Goal: Information Seeking & Learning: Learn about a topic

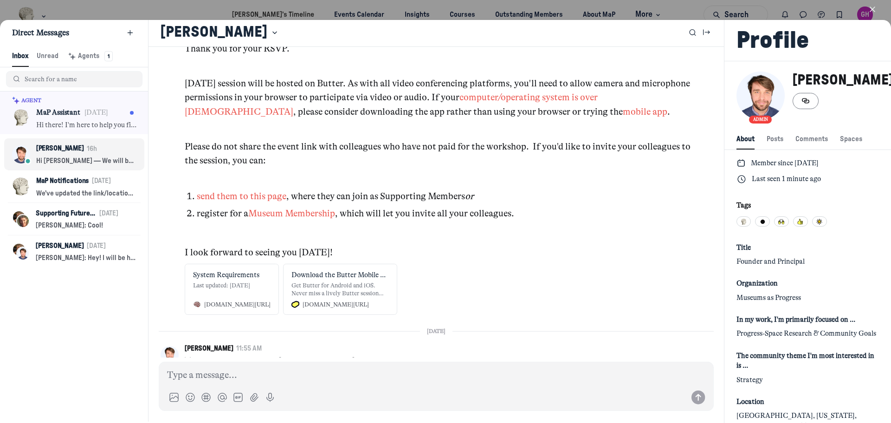
scroll to position [4943, 0]
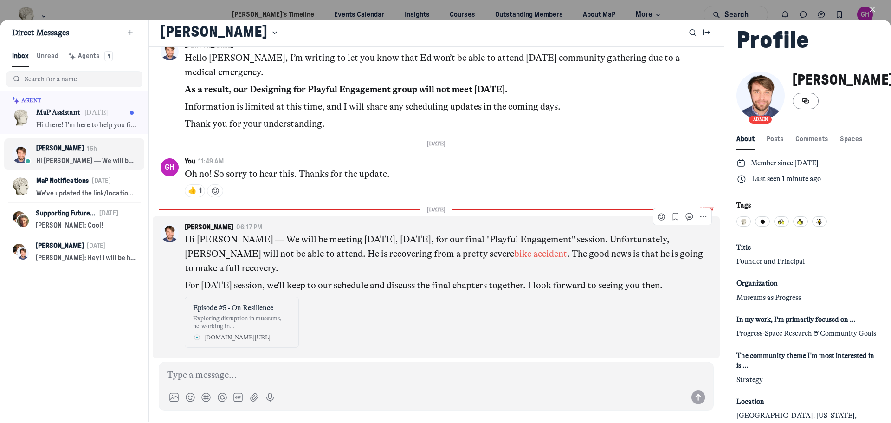
click at [231, 318] on div "Exploring disruption in museums, networking in [GEOGRAPHIC_DATA], running a wor…" at bounding box center [241, 322] width 97 height 16
click at [514, 252] on link "bike accident" at bounding box center [540, 253] width 53 height 11
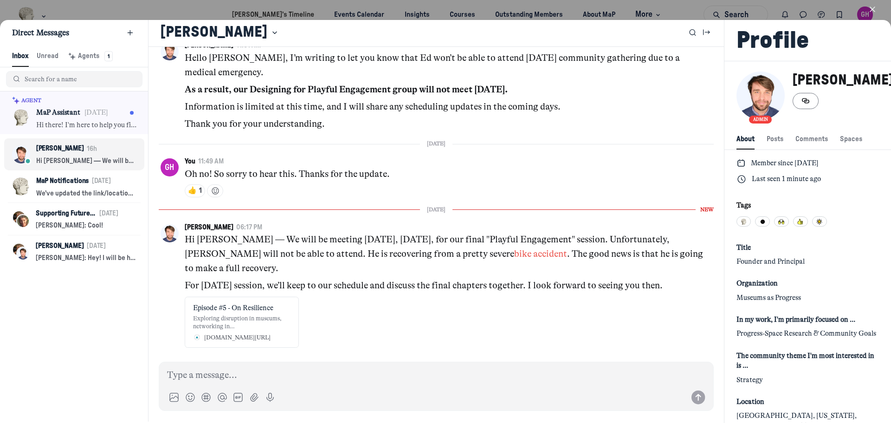
click at [870, 9] on icon "button" at bounding box center [872, 9] width 9 height 9
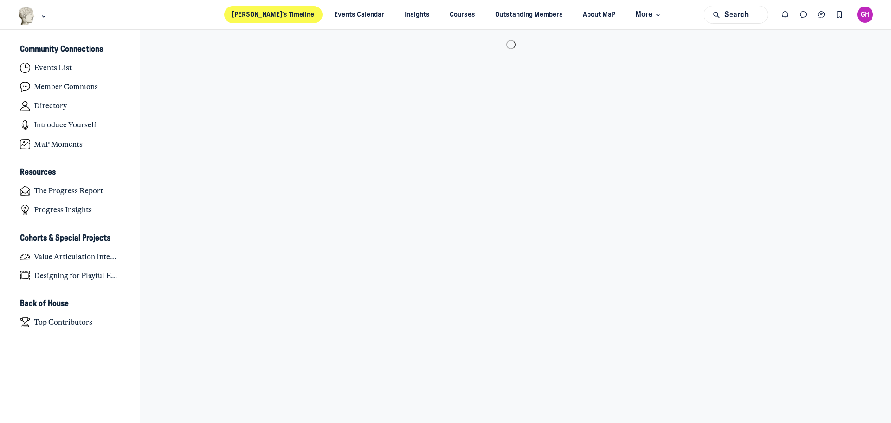
scroll to position [2945, 1825]
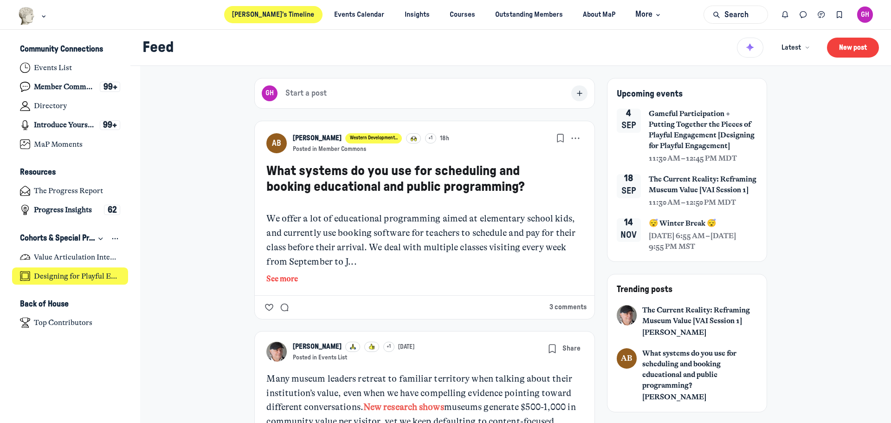
click at [81, 276] on h4 "Designing for Playful Engagement" at bounding box center [77, 276] width 86 height 9
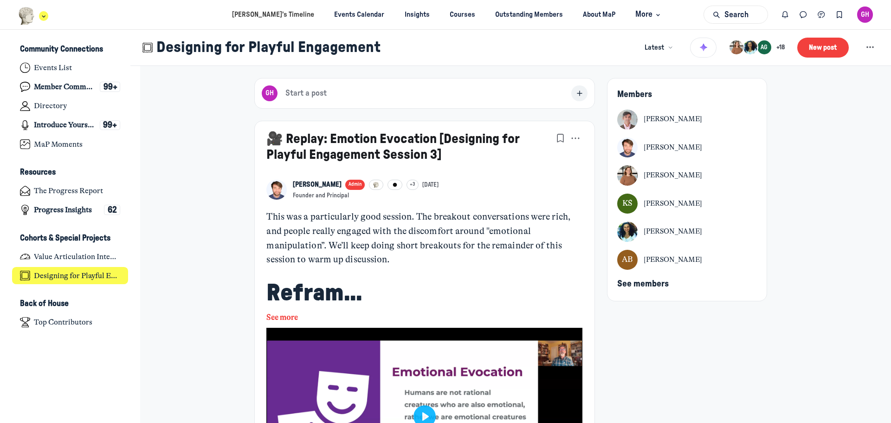
click at [43, 13] on icon "Main navigation bar" at bounding box center [43, 16] width 9 height 6
click at [156, 19] on ul "[PERSON_NAME]’s Timeline Events Calendar Insights Courses Outstanding Members A…" at bounding box center [445, 14] width 891 height 29
click at [456, 11] on link "Courses" at bounding box center [463, 14] width 42 height 17
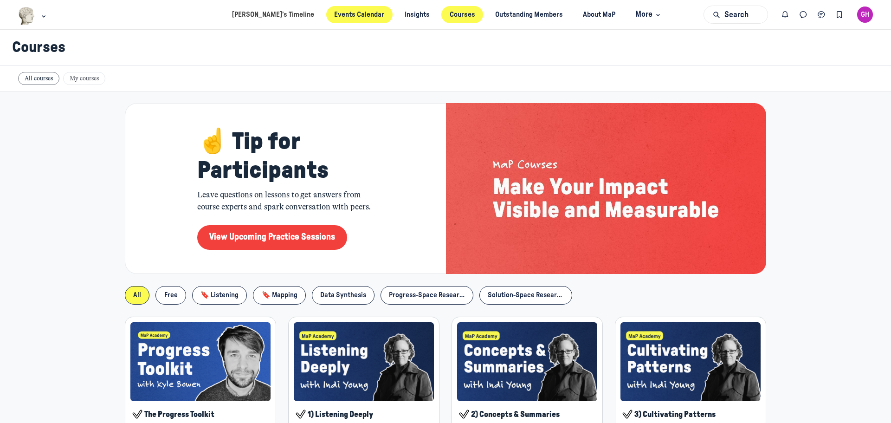
click at [338, 13] on link "Events Calendar" at bounding box center [359, 14] width 66 height 17
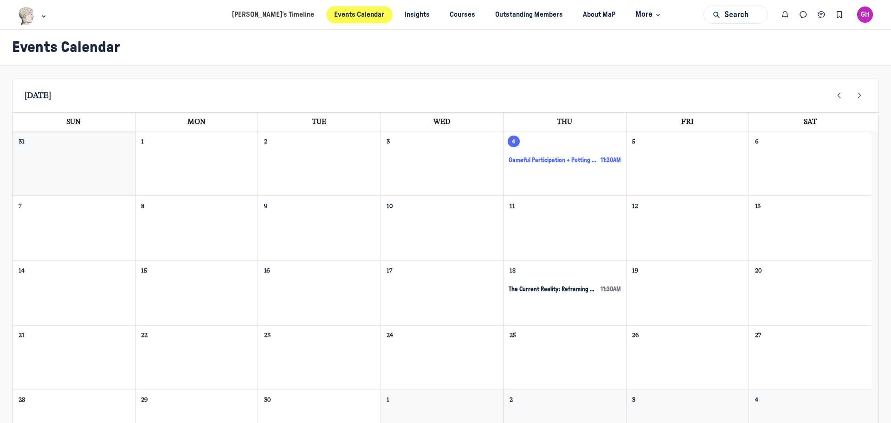
click at [557, 159] on span "Gameful Participation + Putting Together the Pieces of Playful Engagement [Desi…" at bounding box center [553, 160] width 88 height 8
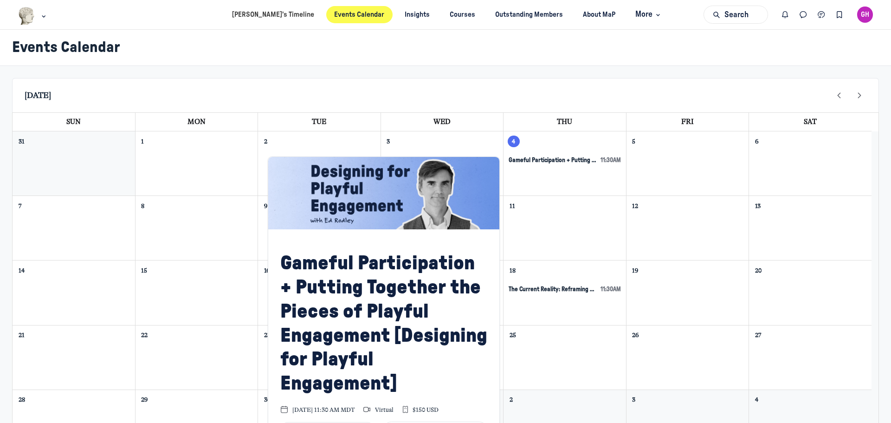
click at [371, 191] on img at bounding box center [383, 193] width 231 height 72
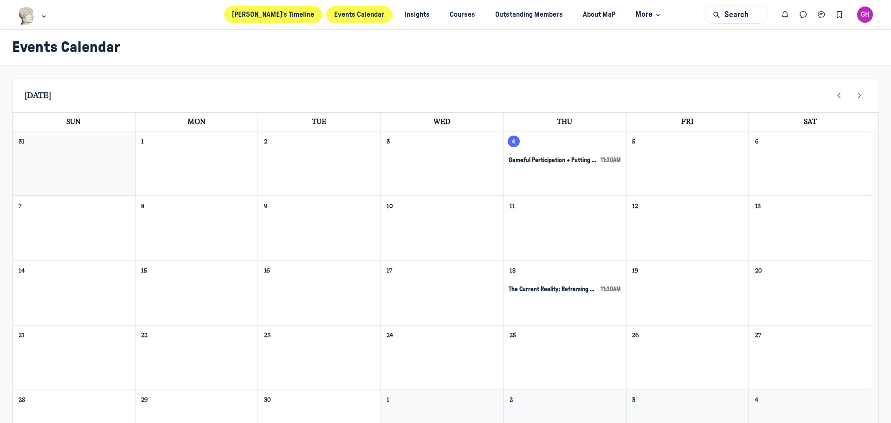
click at [288, 14] on link "[PERSON_NAME]’s Timeline" at bounding box center [273, 14] width 98 height 17
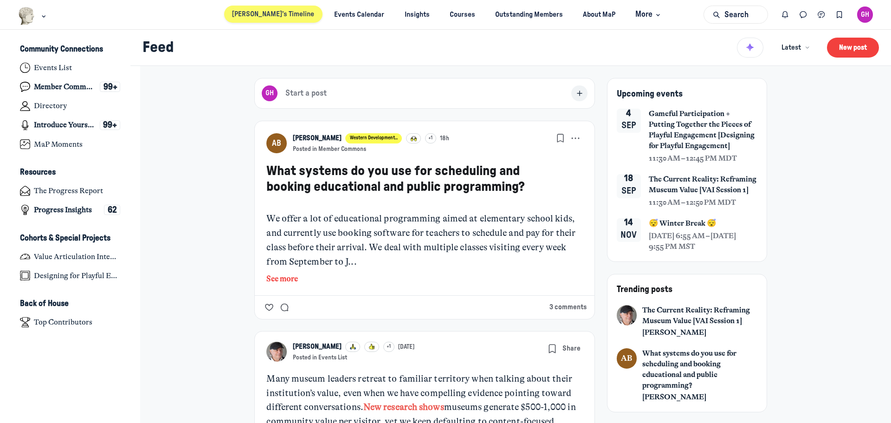
click at [288, 14] on link "[PERSON_NAME]’s Timeline" at bounding box center [273, 14] width 98 height 17
click at [692, 139] on span "Gameful Participation + Putting Together the Pieces of Playful Engagement [Desi…" at bounding box center [703, 130] width 109 height 43
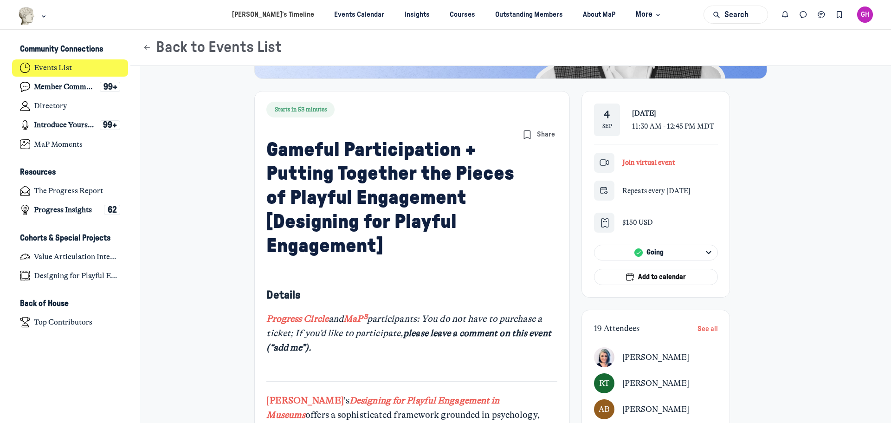
scroll to position [186, 0]
